Goal: Register for event/course

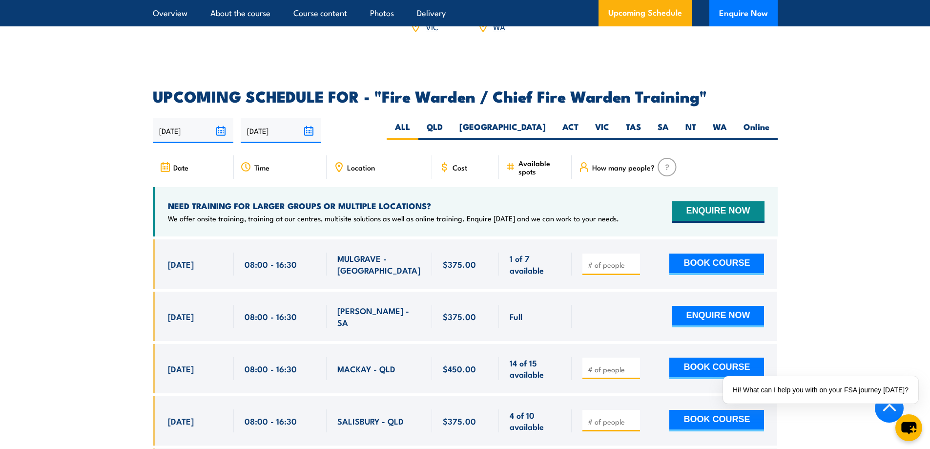
scroll to position [1660, 0]
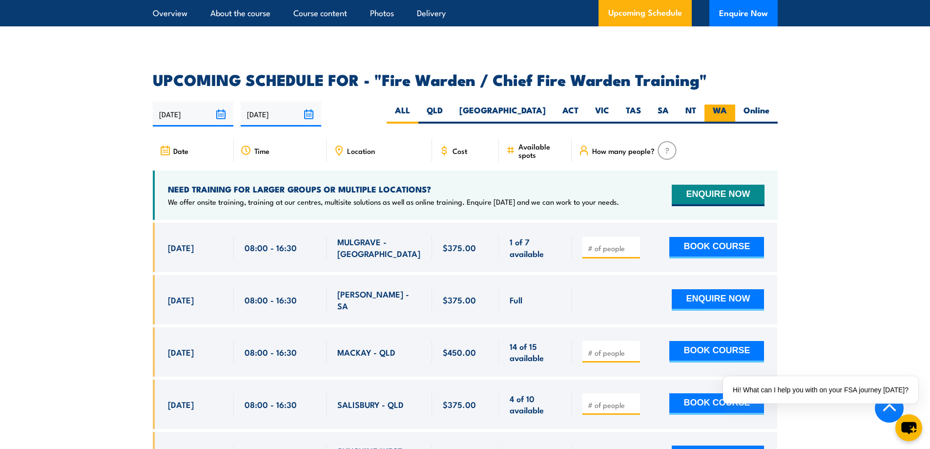
click at [726, 106] on label "WA" at bounding box center [720, 113] width 31 height 19
click at [727, 106] on input "WA" at bounding box center [730, 107] width 6 height 6
radio input "true"
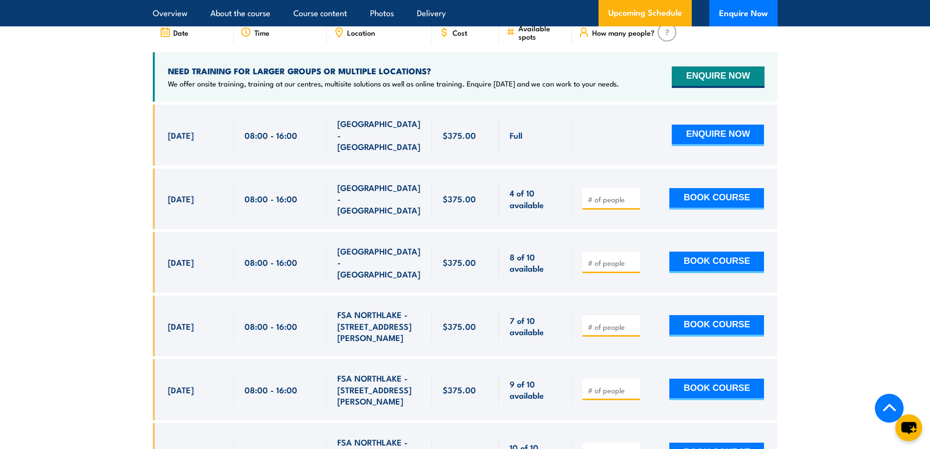
scroll to position [1681, 0]
